Goal: Task Accomplishment & Management: Complete application form

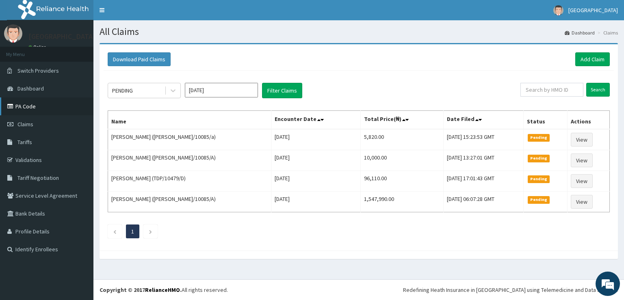
click at [21, 104] on link "PA Code" at bounding box center [46, 106] width 93 height 18
click at [579, 59] on link "Add Claim" at bounding box center [592, 59] width 35 height 14
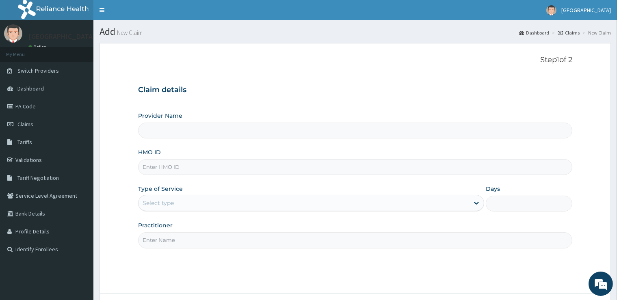
type input "[GEOGRAPHIC_DATA]"
click at [175, 163] on input "HMO ID" at bounding box center [355, 167] width 434 height 16
type input "f"
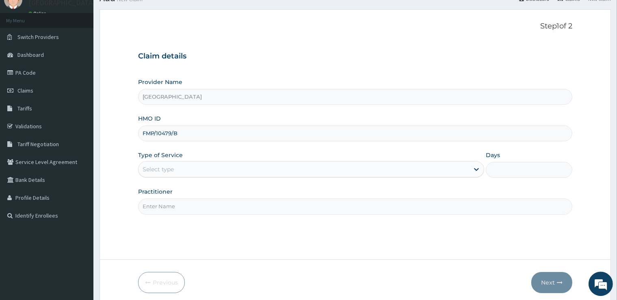
scroll to position [43, 0]
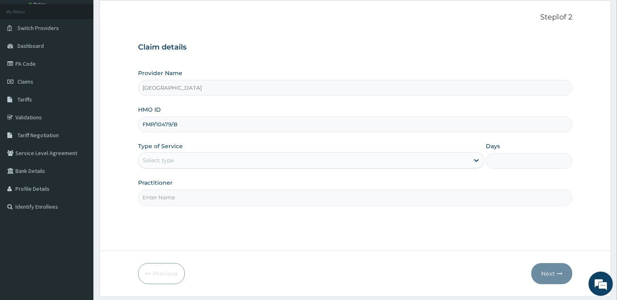
type input "FMP/10479/B"
click at [207, 158] on div "Select type" at bounding box center [303, 160] width 331 height 13
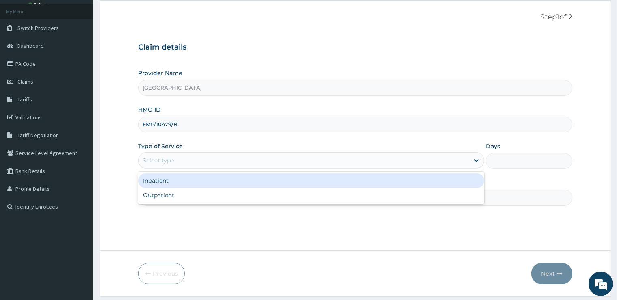
click at [182, 181] on div "Inpatient" at bounding box center [311, 180] width 346 height 15
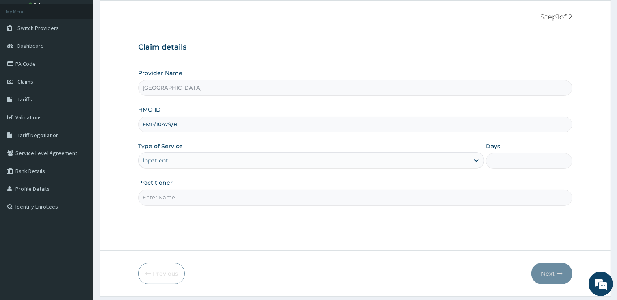
click at [529, 165] on input "Days" at bounding box center [529, 161] width 86 height 16
type input "1"
click at [132, 196] on form "Step 1 of 2 Claim details Provider Name Cedar Care Hospital HMO ID FMP/10479/B …" at bounding box center [354, 148] width 511 height 296
click at [164, 197] on input "Practitioner" at bounding box center [355, 198] width 434 height 16
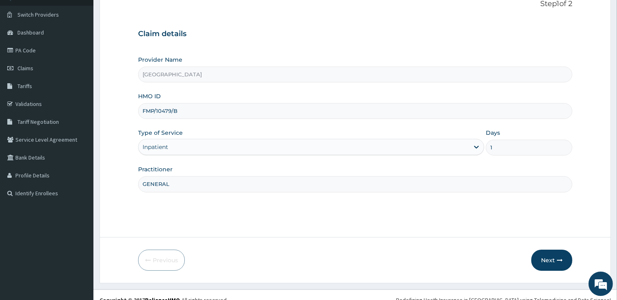
scroll to position [66, 0]
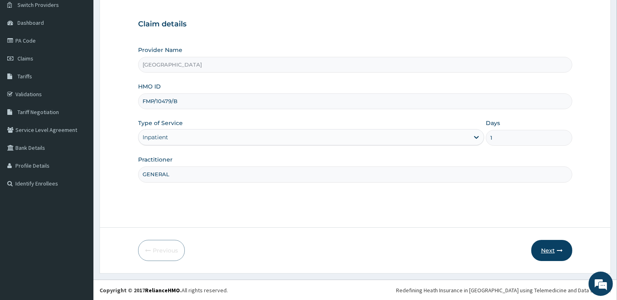
type input "GENERAL"
click at [553, 250] on button "Next" at bounding box center [551, 250] width 41 height 21
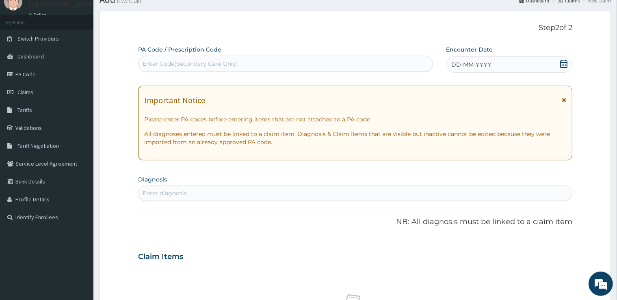
scroll to position [23, 0]
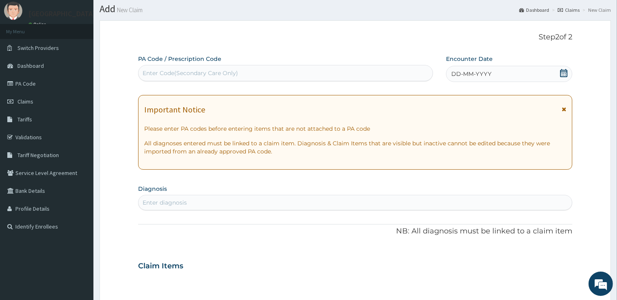
click at [197, 71] on div "Enter Code(Secondary Care Only)" at bounding box center [190, 73] width 95 height 8
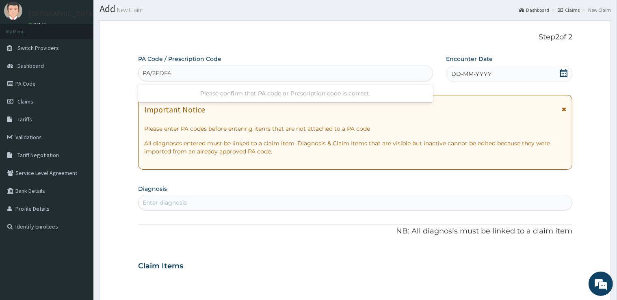
type input "PA/2FDF41"
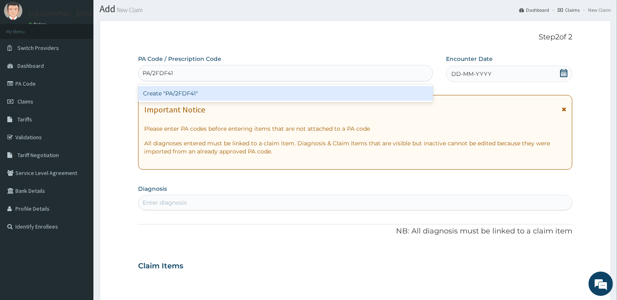
click at [200, 95] on div "Create "PA/2FDF41"" at bounding box center [285, 93] width 295 height 15
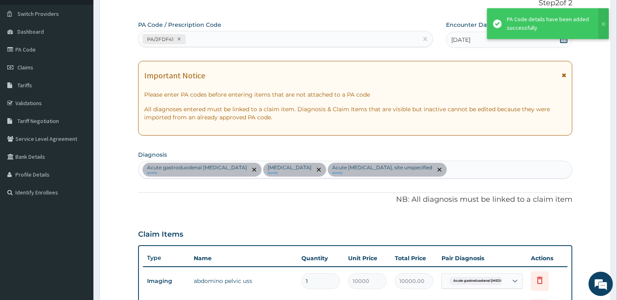
scroll to position [43, 0]
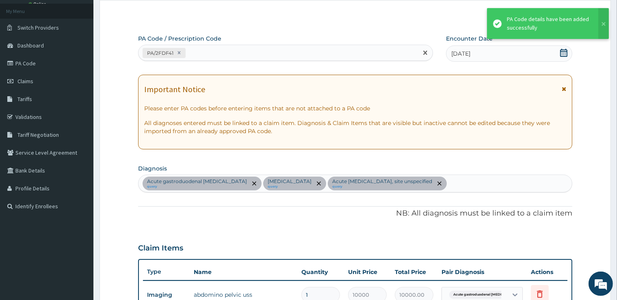
click at [197, 51] on div "PA/2FDF41" at bounding box center [277, 52] width 279 height 13
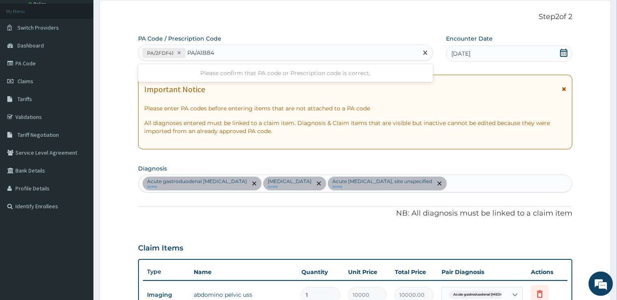
type input "PA/A1B84C"
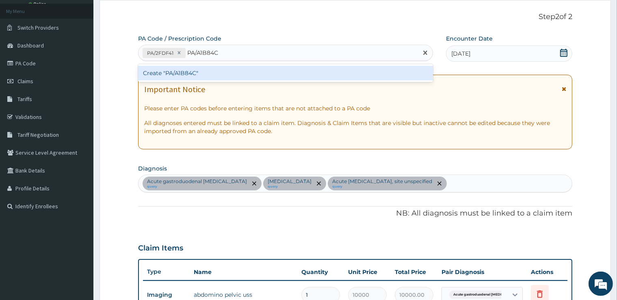
click at [197, 75] on div "Create "PA/A1B84C"" at bounding box center [285, 73] width 295 height 15
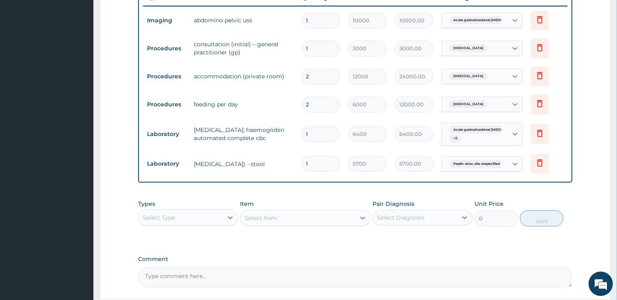
scroll to position [303, 0]
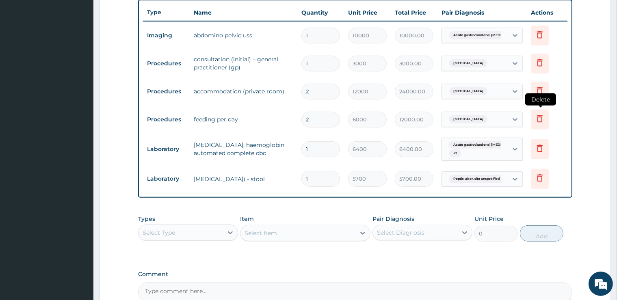
click at [539, 117] on icon at bounding box center [540, 119] width 10 height 10
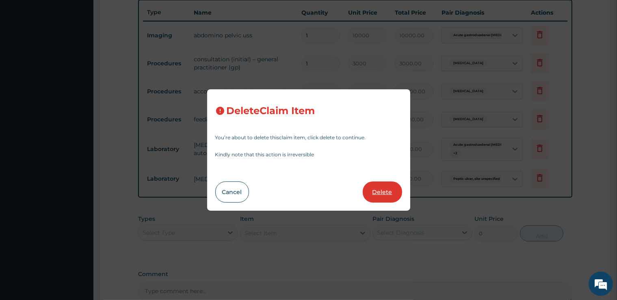
click at [383, 190] on button "Delete" at bounding box center [382, 192] width 39 height 21
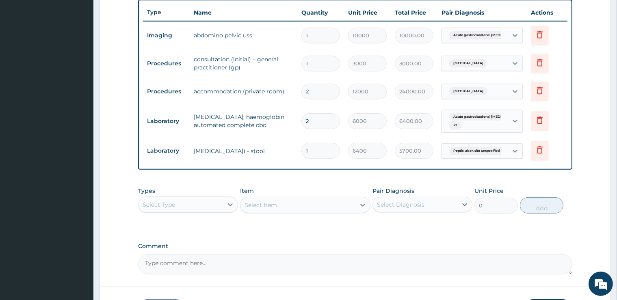
type input "1"
type input "6400"
type input "6400.00"
type input "5700"
type input "5700.00"
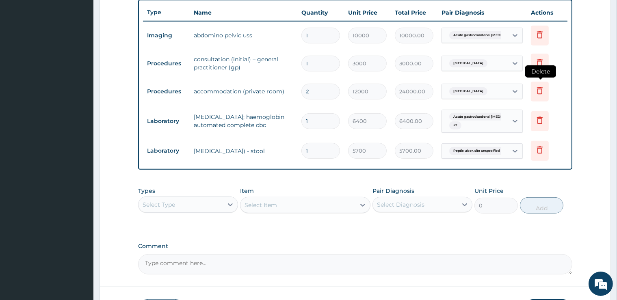
click at [539, 89] on icon at bounding box center [540, 91] width 10 height 10
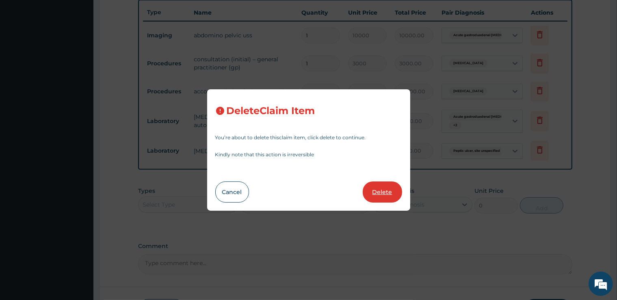
click at [384, 188] on button "Delete" at bounding box center [382, 192] width 39 height 21
type input "1"
type input "6400"
type input "6400.00"
type input "5700"
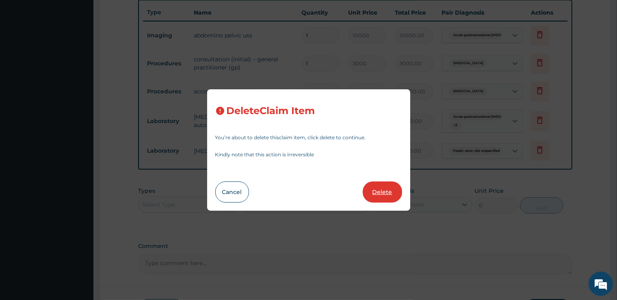
type input "5700.00"
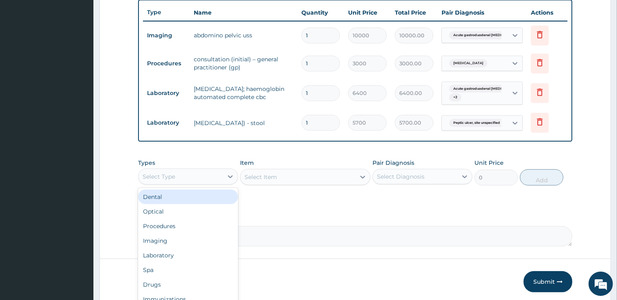
click at [210, 179] on div "Select Type" at bounding box center [180, 176] width 84 height 13
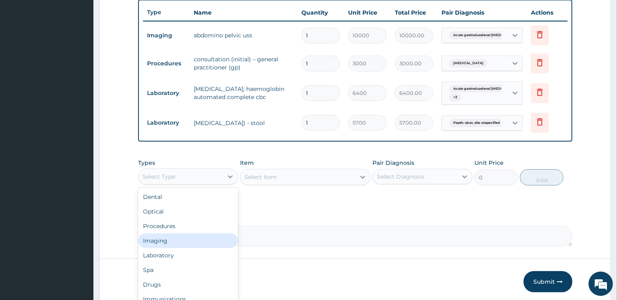
scroll to position [28, 0]
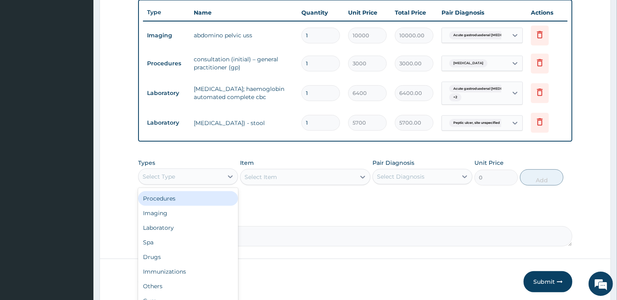
click at [199, 197] on div "Procedures" at bounding box center [188, 198] width 100 height 15
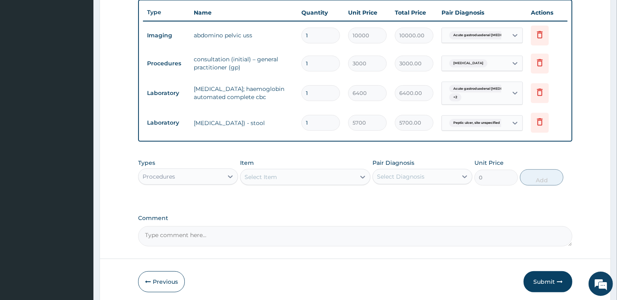
click at [324, 173] on div "Select Item" at bounding box center [297, 177] width 115 height 13
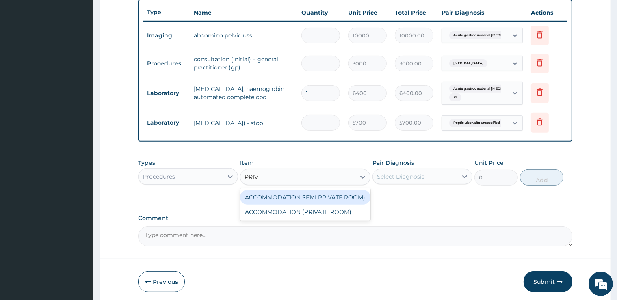
type input "PRIVA"
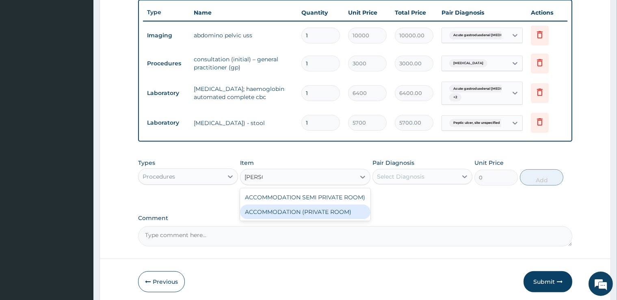
click at [314, 217] on div "ACCOMMODATION (PRIVATE ROOM)" at bounding box center [305, 212] width 130 height 15
type input "12000"
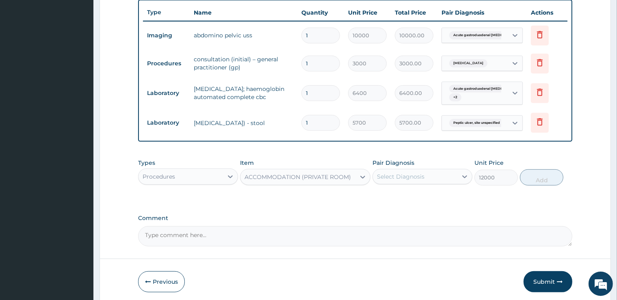
click at [401, 175] on div "Select Diagnosis" at bounding box center [401, 177] width 48 height 8
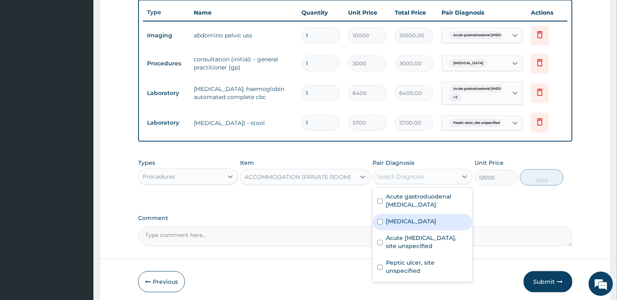
click at [419, 217] on label "Malaria, unspecified" at bounding box center [411, 221] width 50 height 8
checkbox input "true"
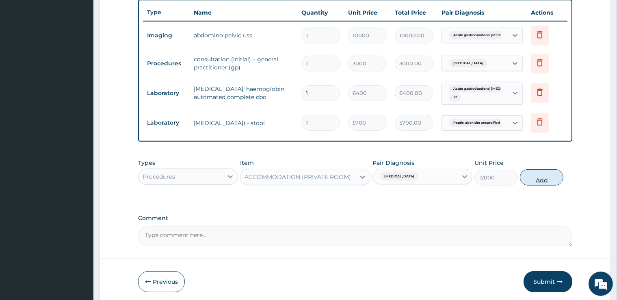
click at [545, 179] on button "Add" at bounding box center [541, 177] width 43 height 16
type input "0"
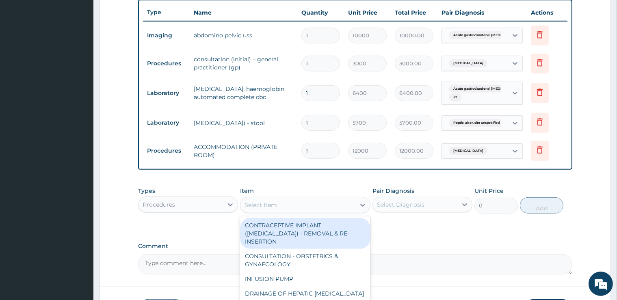
click at [298, 201] on div "Select Item" at bounding box center [297, 205] width 115 height 13
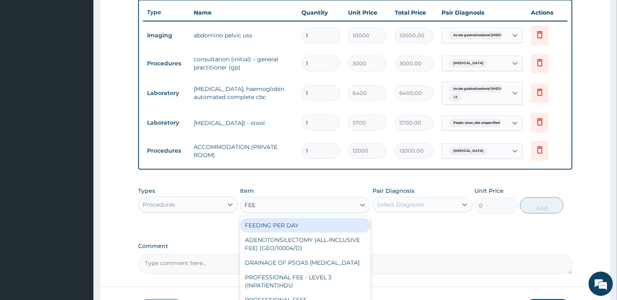
type input "FEED"
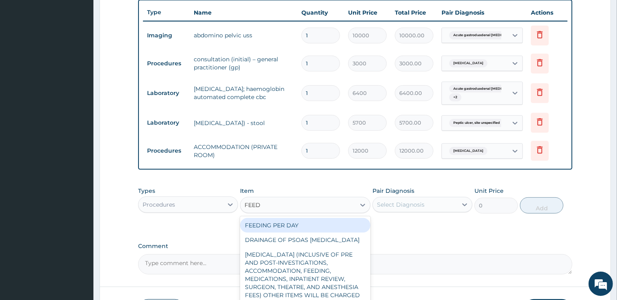
click at [291, 226] on div "FEEDING PER DAY" at bounding box center [305, 225] width 130 height 15
type input "6000"
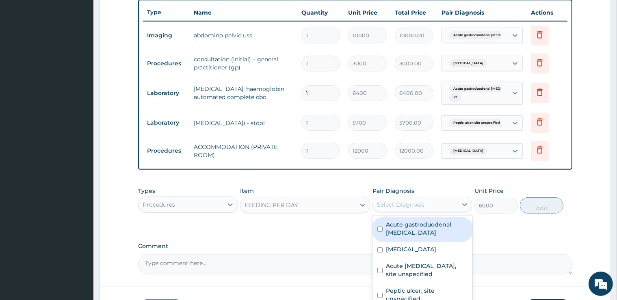
drag, startPoint x: 411, startPoint y: 198, endPoint x: 411, endPoint y: 210, distance: 11.8
click at [411, 198] on div "Select Diagnosis" at bounding box center [415, 204] width 84 height 13
click at [412, 225] on label "Acute gastroduodenal ulcer" at bounding box center [427, 229] width 82 height 16
checkbox input "true"
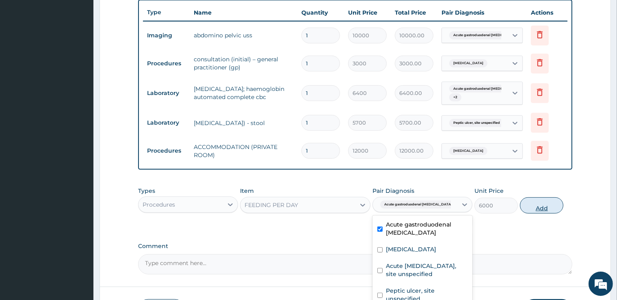
click at [546, 203] on button "Add" at bounding box center [541, 205] width 43 height 16
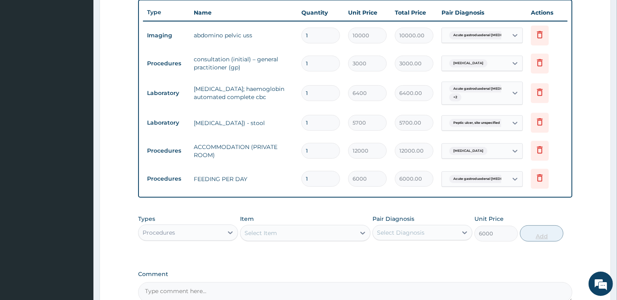
type input "0"
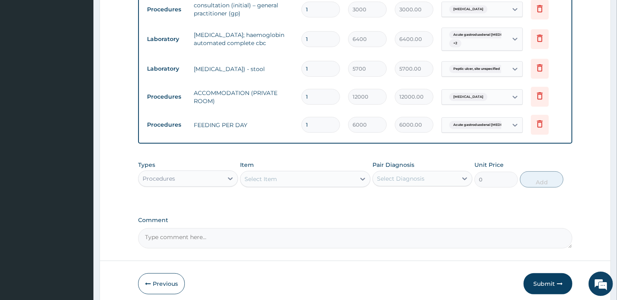
scroll to position [388, 0]
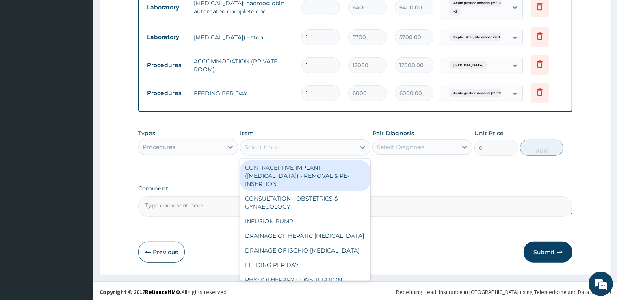
click at [342, 147] on div "Select Item" at bounding box center [297, 147] width 115 height 13
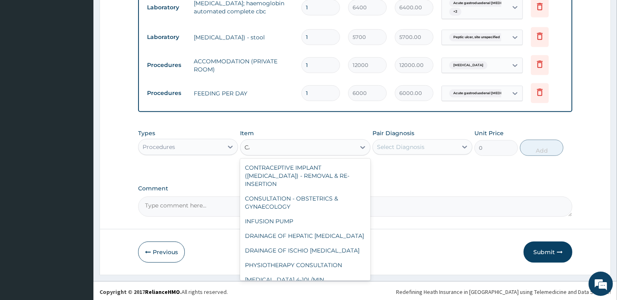
type input "C"
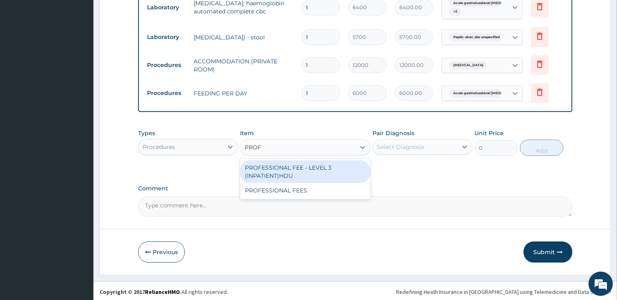
type input "PROFE"
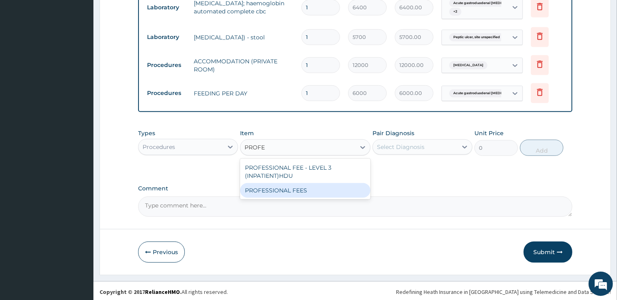
click at [287, 195] on div "PROFESSIONAL FEES" at bounding box center [305, 190] width 130 height 15
type input "6000"
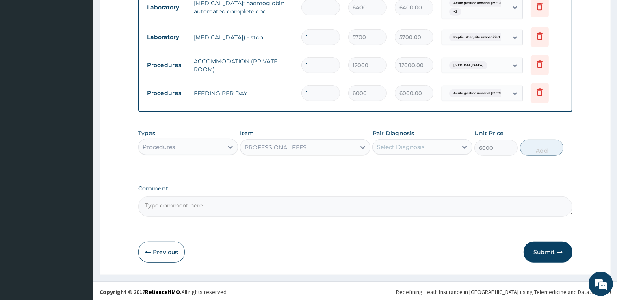
click at [432, 141] on div "Select Diagnosis" at bounding box center [415, 147] width 84 height 13
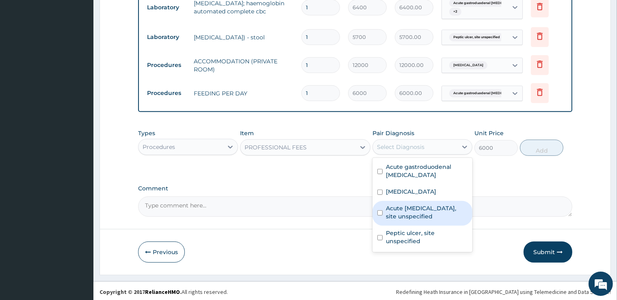
click at [425, 205] on label "Acute upper respiratory infection, site unspecified" at bounding box center [427, 212] width 82 height 16
checkbox input "true"
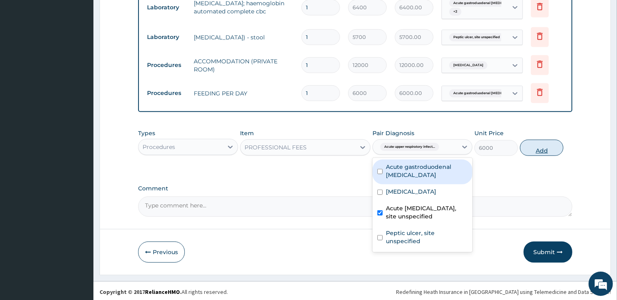
click at [542, 146] on button "Add" at bounding box center [541, 148] width 43 height 16
type input "0"
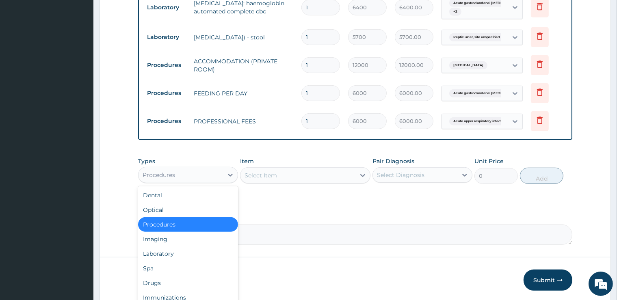
click at [214, 175] on div "Procedures" at bounding box center [180, 175] width 84 height 13
click at [160, 279] on div "Drugs" at bounding box center [188, 283] width 100 height 15
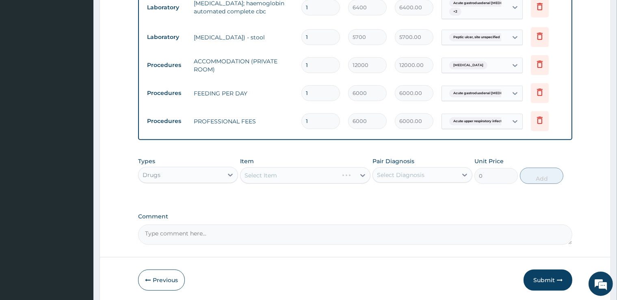
click at [345, 171] on div "Select Item" at bounding box center [305, 175] width 130 height 16
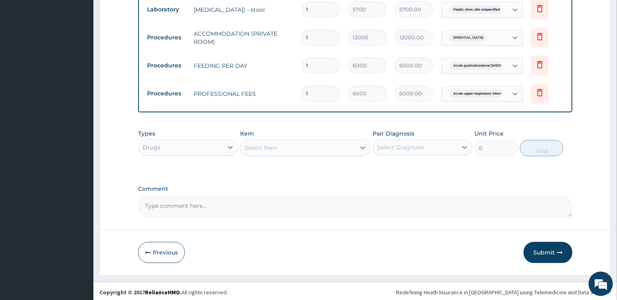
scroll to position [416, 0]
click at [358, 145] on div at bounding box center [362, 147] width 15 height 15
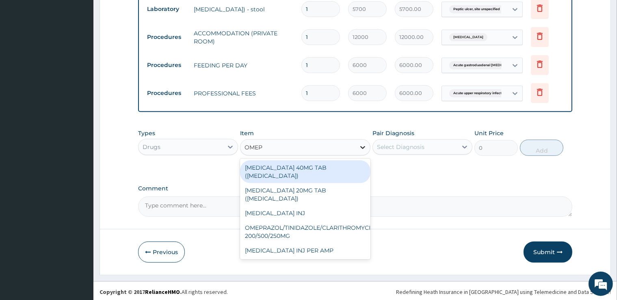
type input "OMEPR"
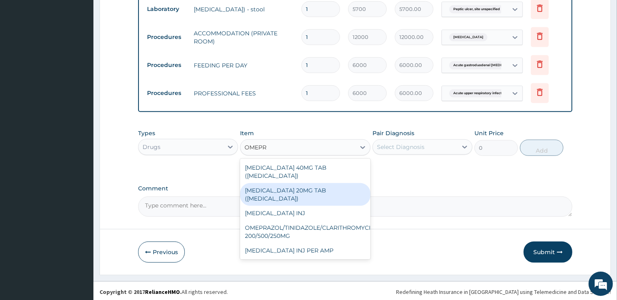
click at [314, 187] on div "ESOMEPRAZOLE 20MG TAB (NEXIUM)" at bounding box center [305, 194] width 130 height 23
type input "320"
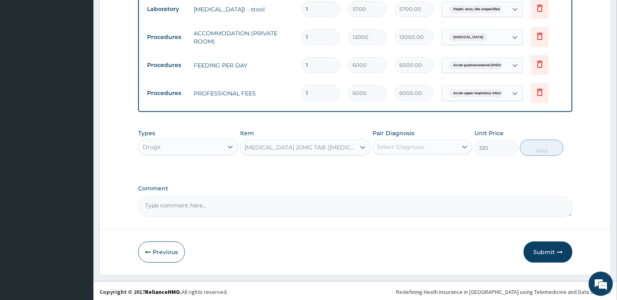
click at [424, 145] on div "Select Diagnosis" at bounding box center [415, 147] width 84 height 13
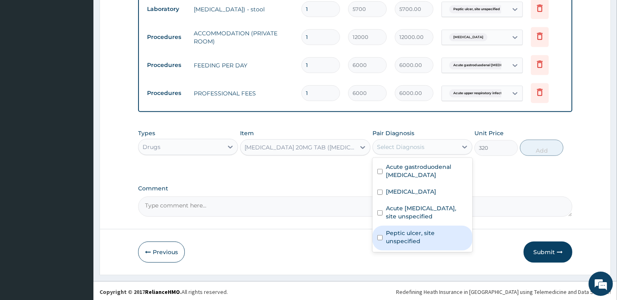
drag, startPoint x: 412, startPoint y: 231, endPoint x: 436, endPoint y: 211, distance: 31.2
click at [412, 229] on label "Peptic ulcer, site unspecified" at bounding box center [427, 237] width 82 height 16
checkbox input "true"
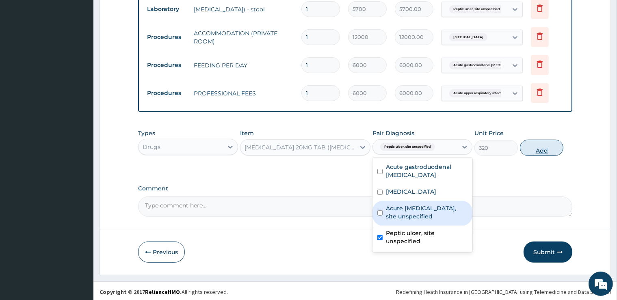
click at [535, 148] on button "Add" at bounding box center [541, 148] width 43 height 16
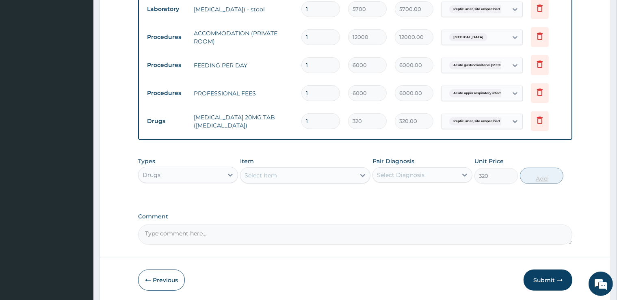
type input "0"
type input "14"
type input "4480.00"
type input "14"
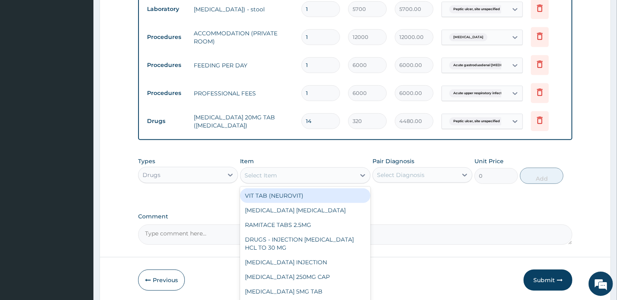
click at [283, 174] on div "Select Item" at bounding box center [297, 175] width 115 height 13
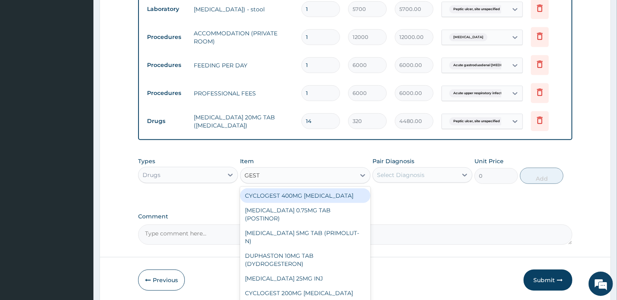
type input "GESTI"
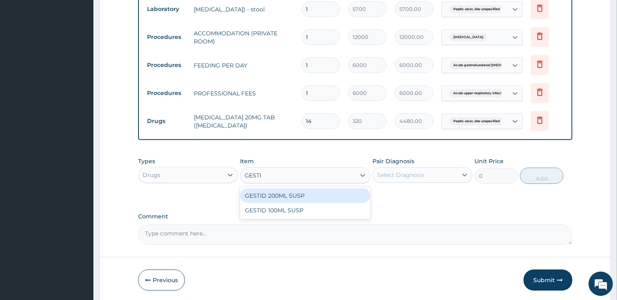
click at [282, 189] on div "GESTID 200ML SUSP" at bounding box center [305, 195] width 130 height 15
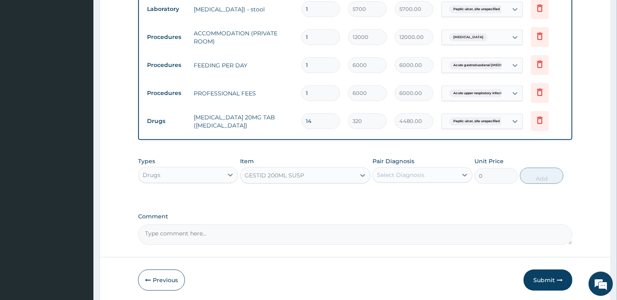
type input "1800"
click at [400, 174] on div "Select Diagnosis" at bounding box center [401, 175] width 48 height 8
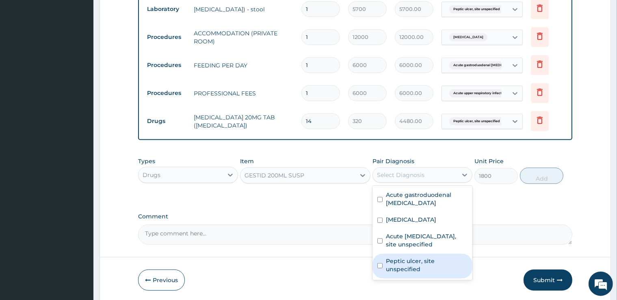
click at [407, 258] on label "Peptic ulcer, site unspecified" at bounding box center [427, 265] width 82 height 16
checkbox input "true"
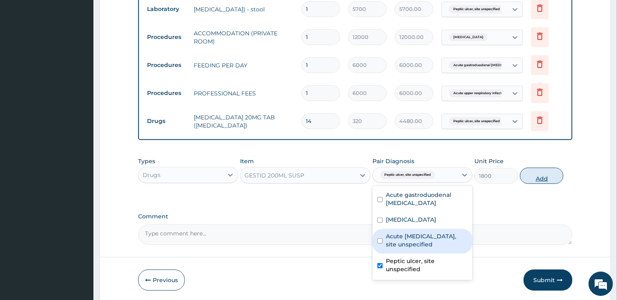
click at [536, 178] on button "Add" at bounding box center [541, 176] width 43 height 16
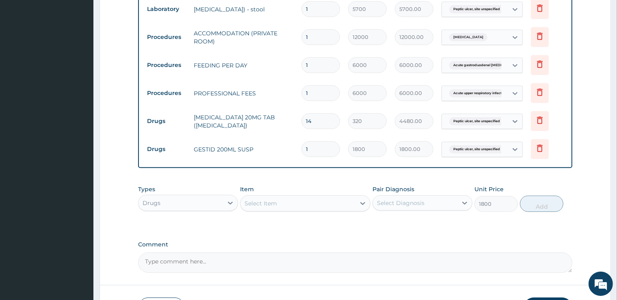
type input "0"
click at [291, 204] on div "Select Item" at bounding box center [297, 203] width 115 height 13
type input "PCM"
drag, startPoint x: 291, startPoint y: 221, endPoint x: 397, endPoint y: 203, distance: 107.8
click at [319, 215] on div "PCM 150MG INJ" at bounding box center [305, 224] width 130 height 18
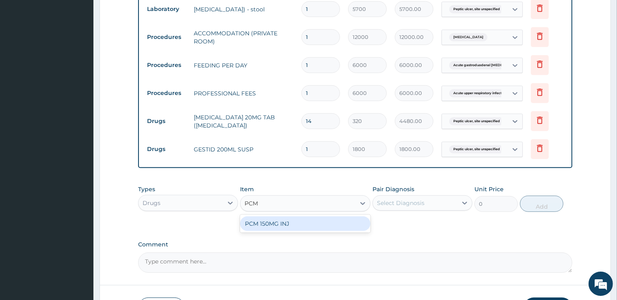
drag, startPoint x: 320, startPoint y: 223, endPoint x: 373, endPoint y: 219, distance: 52.5
click at [322, 222] on div "PCM 150MG INJ" at bounding box center [305, 223] width 130 height 15
type input "900"
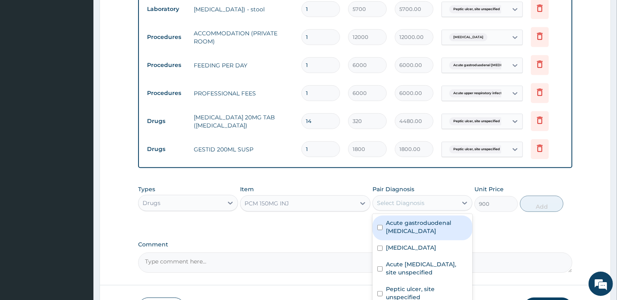
click at [417, 205] on div "Select Diagnosis" at bounding box center [415, 203] width 84 height 13
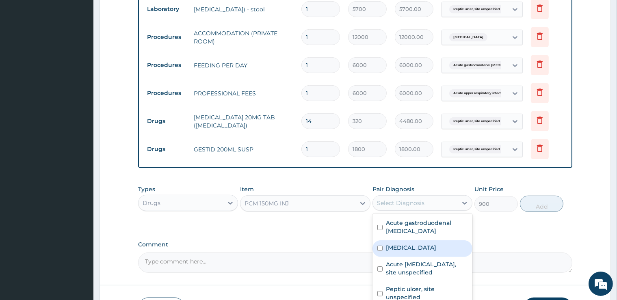
drag, startPoint x: 406, startPoint y: 242, endPoint x: 454, endPoint y: 223, distance: 51.6
click at [406, 242] on div "Malaria, unspecified" at bounding box center [422, 248] width 100 height 17
checkbox input "true"
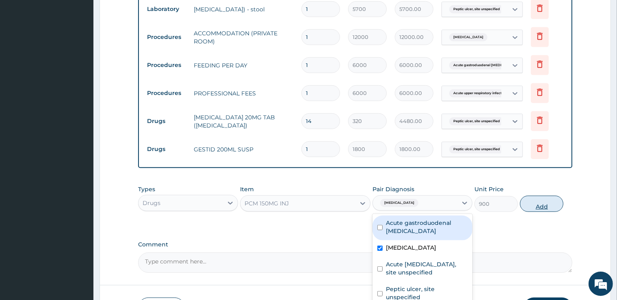
click at [545, 201] on button "Add" at bounding box center [541, 204] width 43 height 16
type input "0"
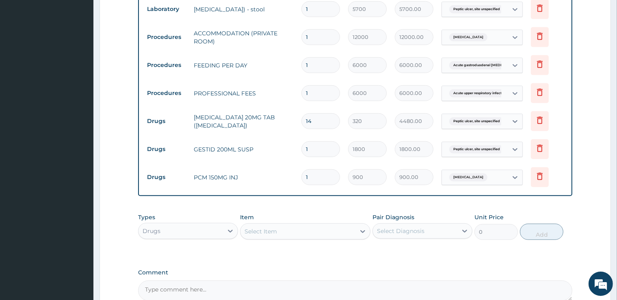
type input "12"
type input "10800.00"
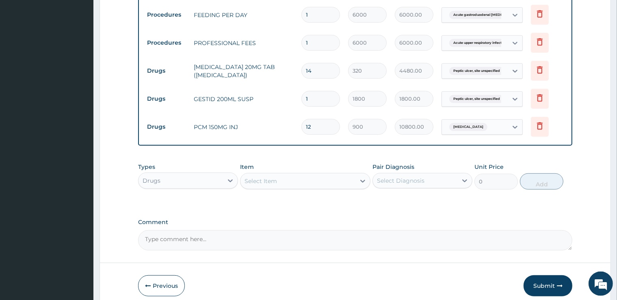
scroll to position [500, 0]
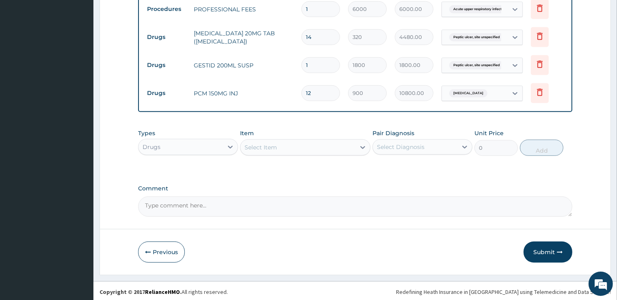
type input "12"
click at [324, 145] on div "Select Item" at bounding box center [297, 147] width 115 height 13
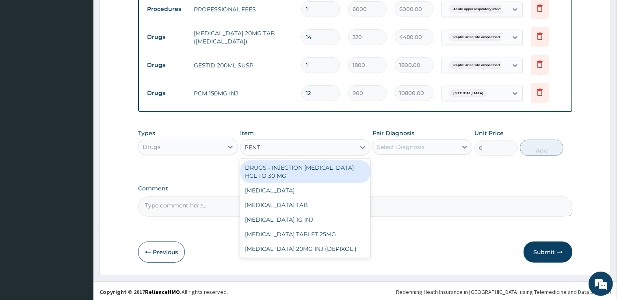
type input "PENTA"
click at [305, 173] on div "DRUGS - INJECTION PENTAZOCINE HCL TO 30 MG" at bounding box center [305, 171] width 130 height 23
type input "1800"
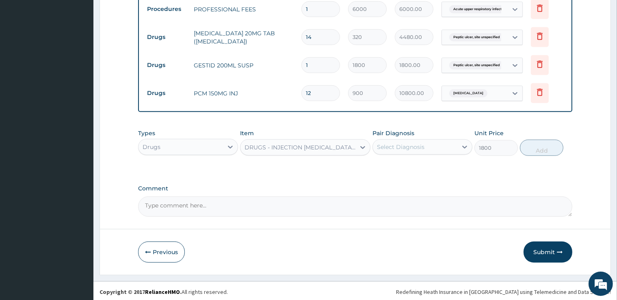
click at [409, 143] on div "Select Diagnosis" at bounding box center [401, 147] width 48 height 8
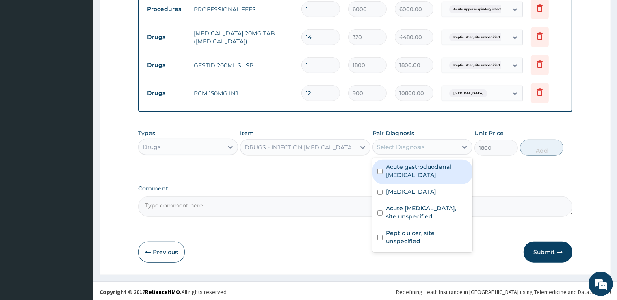
click at [424, 166] on label "Acute gastroduodenal ulcer" at bounding box center [427, 171] width 82 height 16
checkbox input "true"
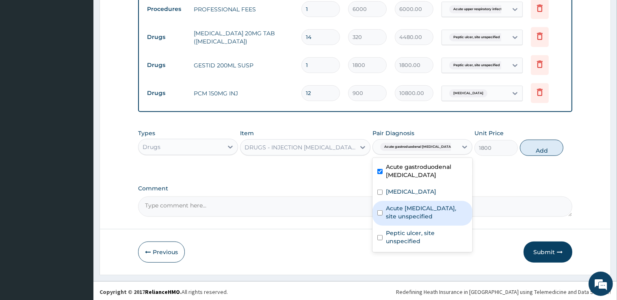
click at [423, 204] on label "Acute upper respiratory infection, site unspecified" at bounding box center [427, 212] width 82 height 16
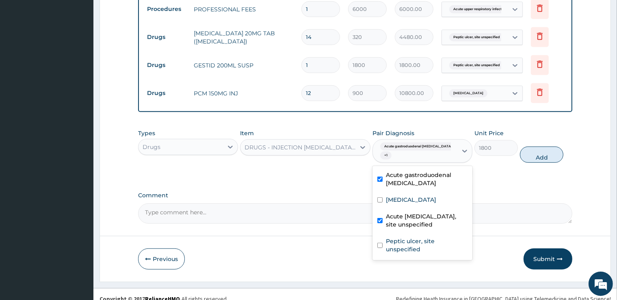
checkbox input "true"
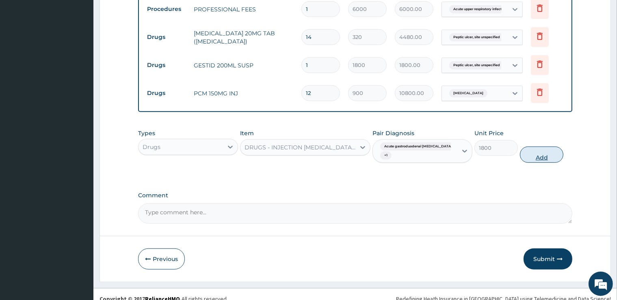
click at [534, 148] on button "Add" at bounding box center [541, 155] width 43 height 16
type input "0"
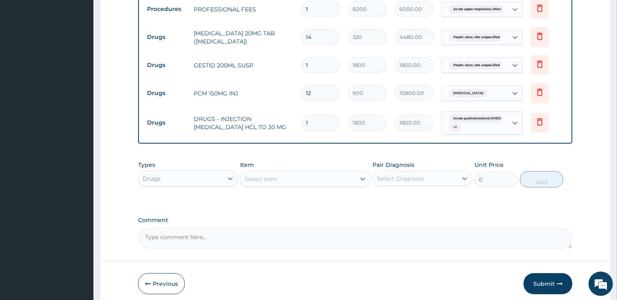
click at [329, 173] on div "Select Item" at bounding box center [297, 179] width 115 height 13
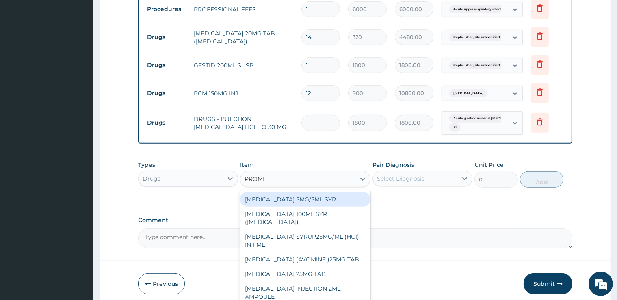
type input "PROMET"
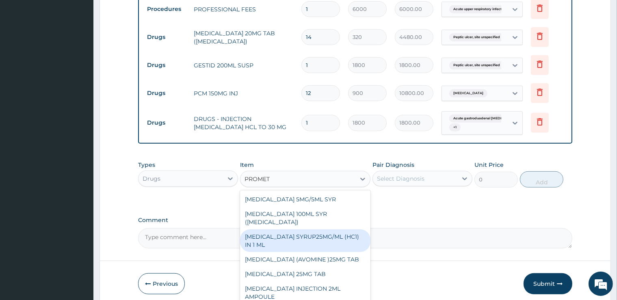
scroll to position [8, 0]
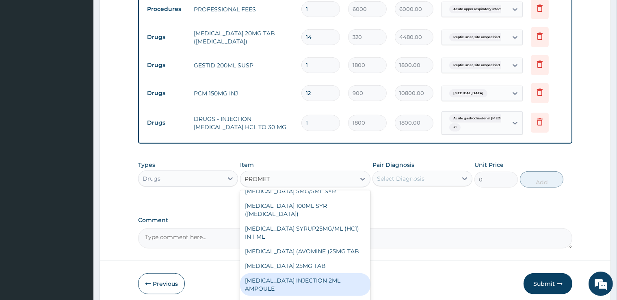
click at [289, 284] on div "PROMETHAZINE INJECTION 2ML AMPOULE" at bounding box center [305, 284] width 130 height 23
type input "540"
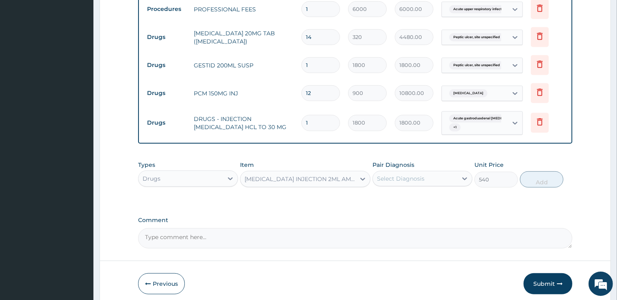
click at [426, 177] on div "Select Diagnosis" at bounding box center [415, 178] width 84 height 13
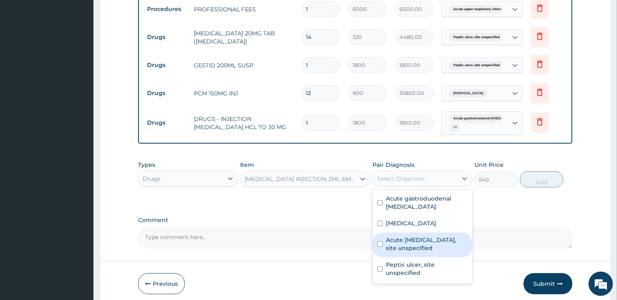
click at [415, 236] on label "Acute upper respiratory infection, site unspecified" at bounding box center [427, 244] width 82 height 16
checkbox input "true"
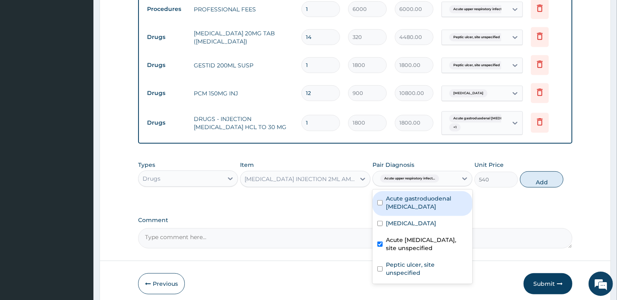
click at [428, 197] on label "Acute gastroduodenal ulcer" at bounding box center [427, 203] width 82 height 16
checkbox input "true"
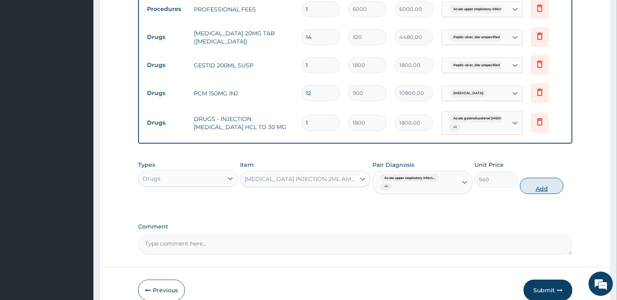
click at [529, 178] on button "Add" at bounding box center [541, 186] width 43 height 16
type input "0"
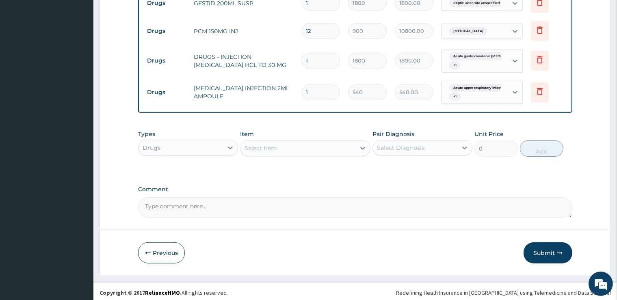
scroll to position [563, 0]
click at [325, 142] on div "Select Item" at bounding box center [297, 147] width 115 height 13
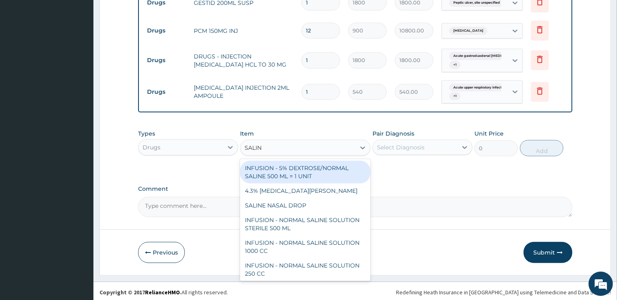
type input "SALINE"
click at [319, 168] on div "INFUSION - 5% DEXTROSE/NORMAL SALINE 500 ML = 1 UNIT" at bounding box center [305, 172] width 130 height 23
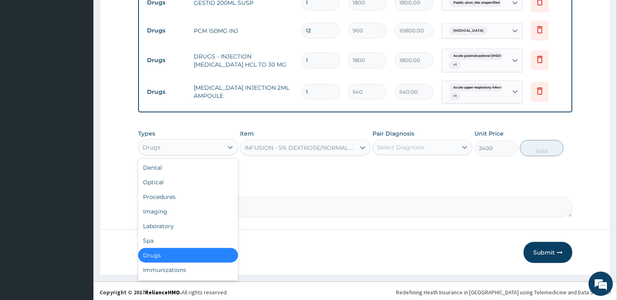
click at [220, 141] on div "Drugs" at bounding box center [180, 147] width 84 height 13
drag, startPoint x: 171, startPoint y: 254, endPoint x: 179, endPoint y: 245, distance: 12.4
click at [171, 253] on div "Drugs" at bounding box center [188, 255] width 100 height 15
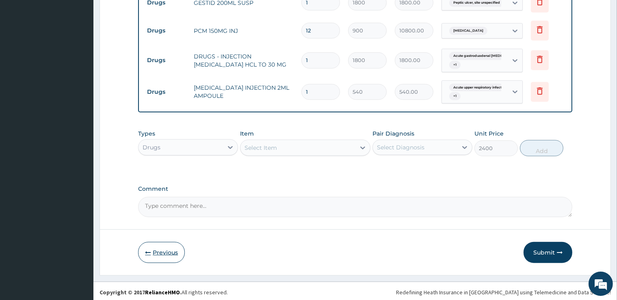
type input "0"
click at [318, 148] on div "Select Item" at bounding box center [297, 147] width 115 height 13
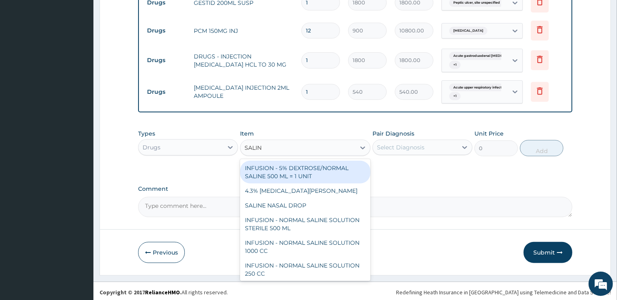
type input "SALINE"
drag, startPoint x: 322, startPoint y: 169, endPoint x: 355, endPoint y: 165, distance: 33.6
click at [322, 169] on div "INFUSION - 5% DEXTROSE/NORMAL SALINE 500 ML = 1 UNIT" at bounding box center [305, 172] width 130 height 23
type input "2400"
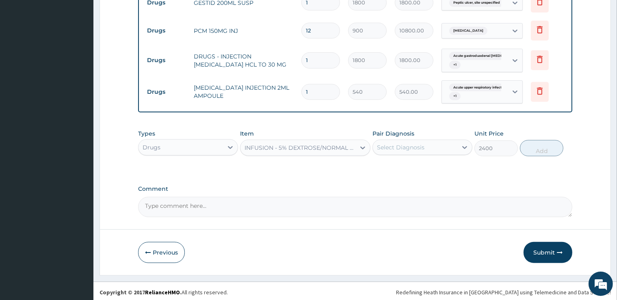
click at [438, 143] on div "Select Diagnosis" at bounding box center [415, 147] width 84 height 13
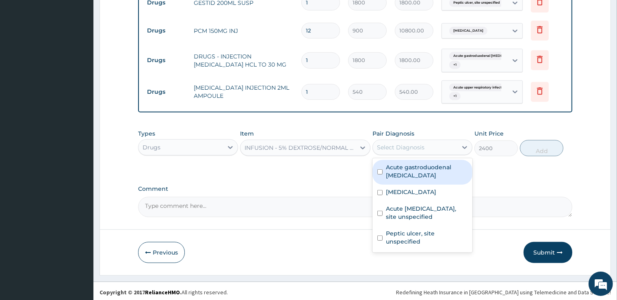
click at [431, 163] on label "Acute gastroduodenal ulcer" at bounding box center [427, 171] width 82 height 16
checkbox input "true"
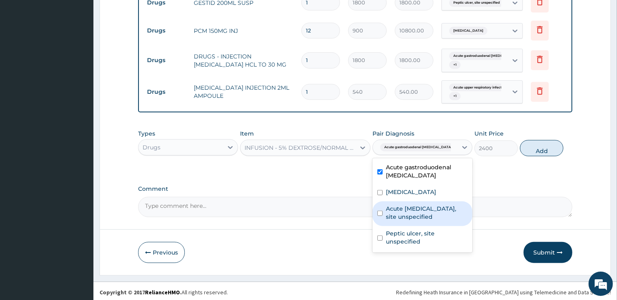
click at [424, 205] on label "Acute upper respiratory infection, site unspecified" at bounding box center [427, 213] width 82 height 16
checkbox input "true"
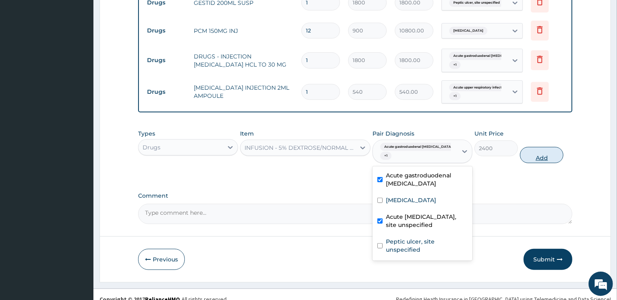
click at [545, 147] on button "Add" at bounding box center [541, 155] width 43 height 16
type input "0"
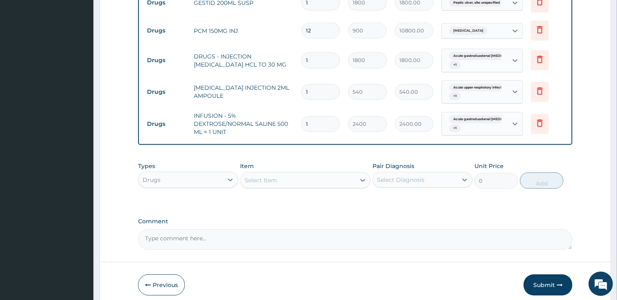
type input "0.00"
type input "2"
type input "4800.00"
type input "2"
click at [324, 179] on div "Select Item" at bounding box center [297, 180] width 115 height 13
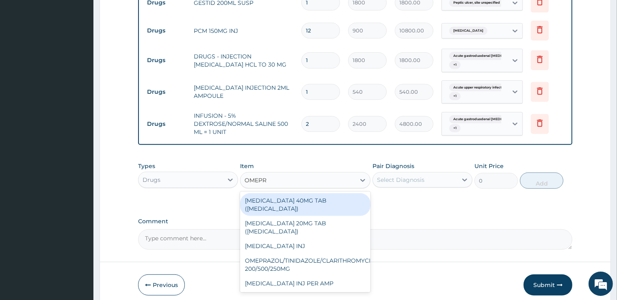
type input "OMEPRA"
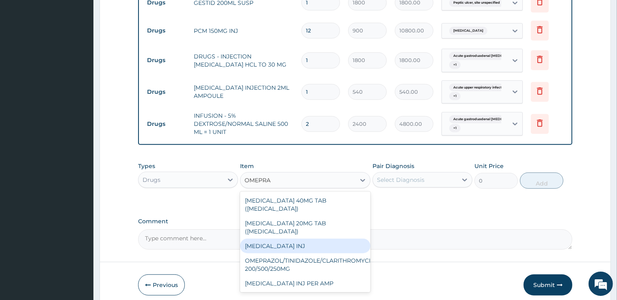
click at [300, 239] on div "OMEPRAZOLE INJ" at bounding box center [305, 246] width 130 height 15
type input "1280"
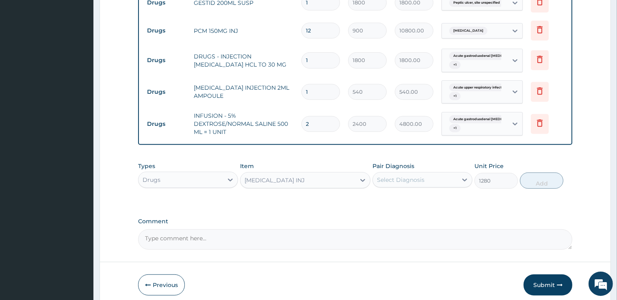
click at [412, 177] on div "Select Diagnosis" at bounding box center [401, 180] width 48 height 8
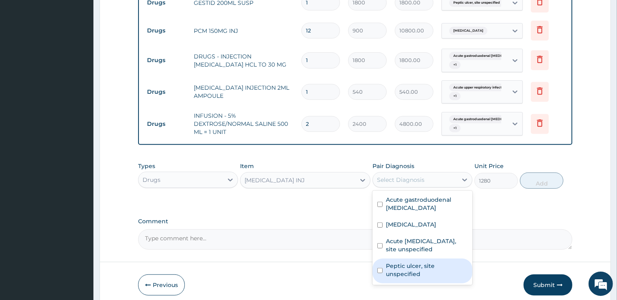
click at [406, 262] on label "Peptic ulcer, site unspecified" at bounding box center [427, 270] width 82 height 16
checkbox input "true"
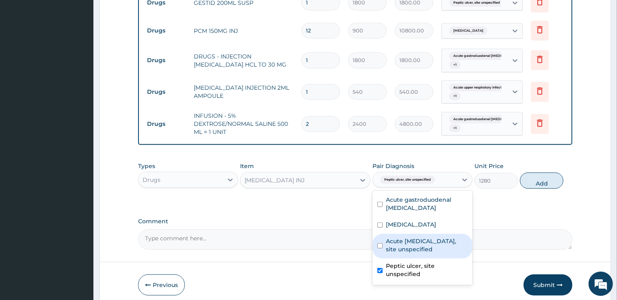
click at [422, 237] on label "Acute upper respiratory infection, site unspecified" at bounding box center [427, 245] width 82 height 16
checkbox input "true"
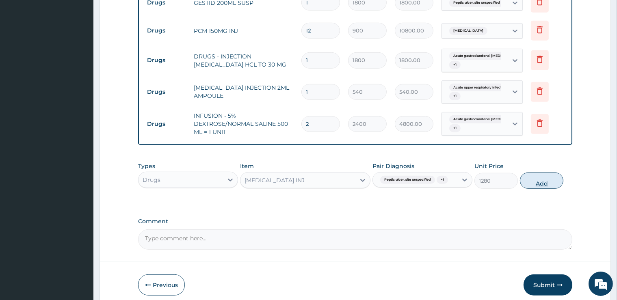
click at [541, 177] on button "Add" at bounding box center [541, 181] width 43 height 16
type input "0"
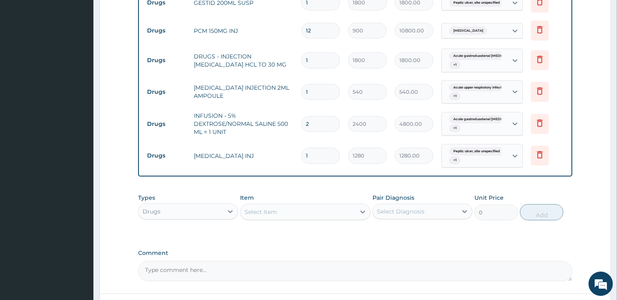
type input "0.00"
type input "2"
type input "2560.00"
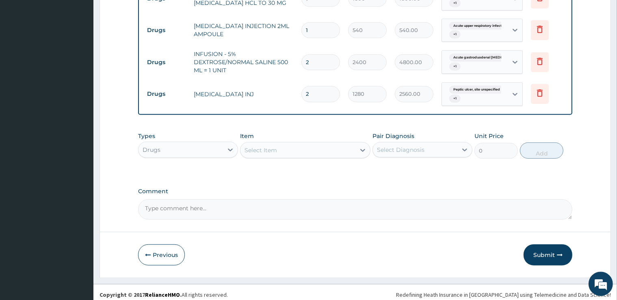
scroll to position [625, 0]
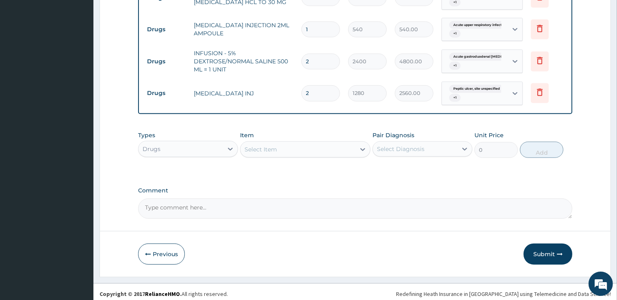
type input "2"
click at [344, 144] on div "Select Item" at bounding box center [297, 149] width 115 height 13
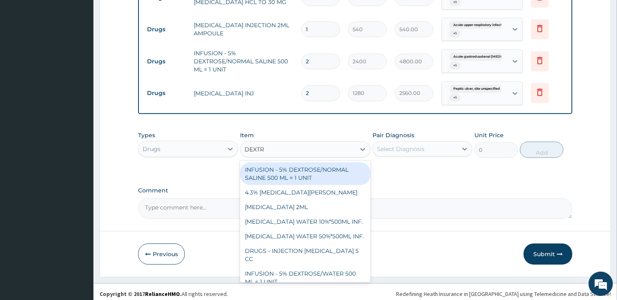
type input "DEXTRO"
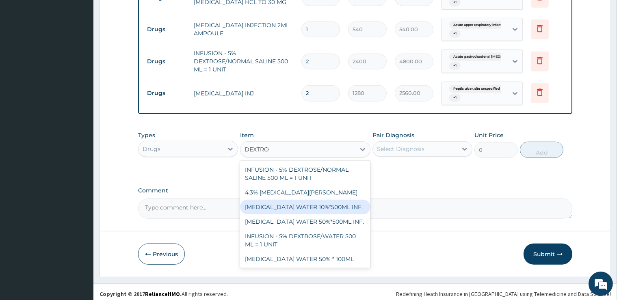
click at [310, 205] on div "DEXTROSE WATER 10%*500ML INF." at bounding box center [305, 207] width 130 height 15
type input "540"
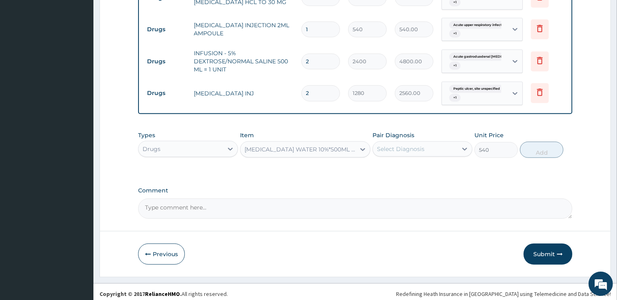
click at [422, 146] on div "Select Diagnosis" at bounding box center [401, 149] width 48 height 8
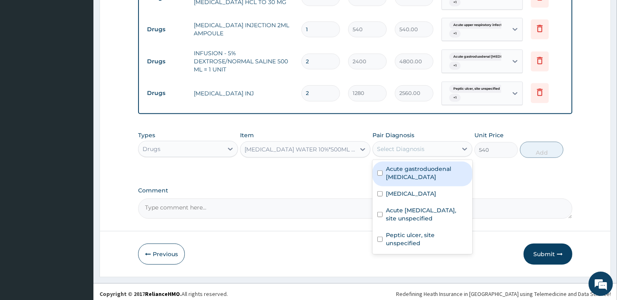
drag, startPoint x: 414, startPoint y: 167, endPoint x: 472, endPoint y: 160, distance: 58.1
click at [416, 166] on label "Acute gastroduodenal ulcer" at bounding box center [427, 173] width 82 height 16
checkbox input "true"
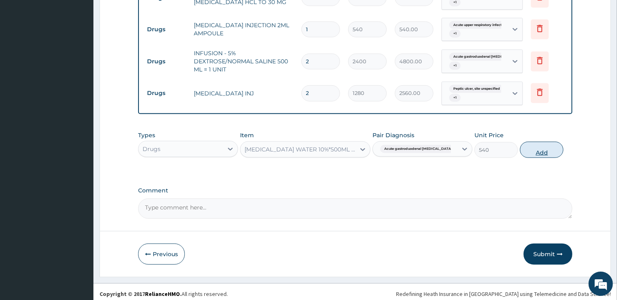
click at [535, 149] on button "Add" at bounding box center [541, 150] width 43 height 16
type input "0"
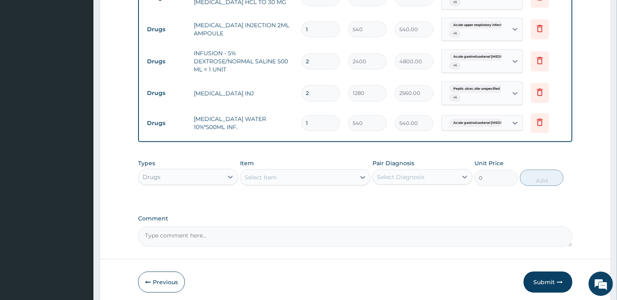
scroll to position [653, 0]
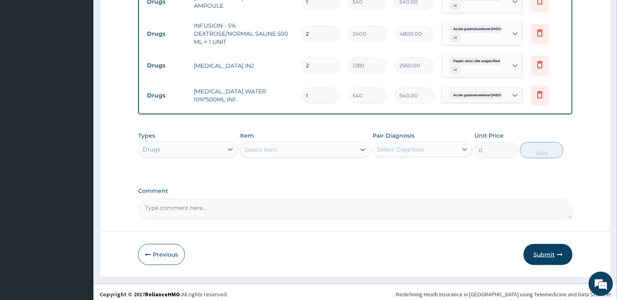
click at [543, 252] on button "Submit" at bounding box center [547, 254] width 49 height 21
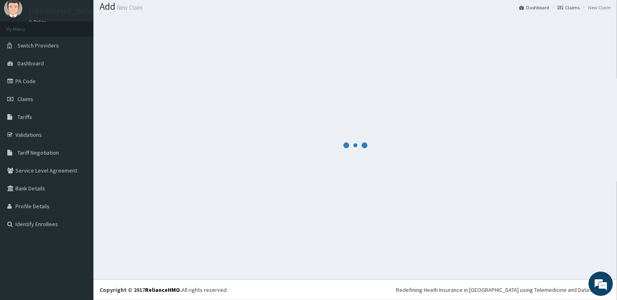
scroll to position [25, 0]
